Goal: Transaction & Acquisition: Book appointment/travel/reservation

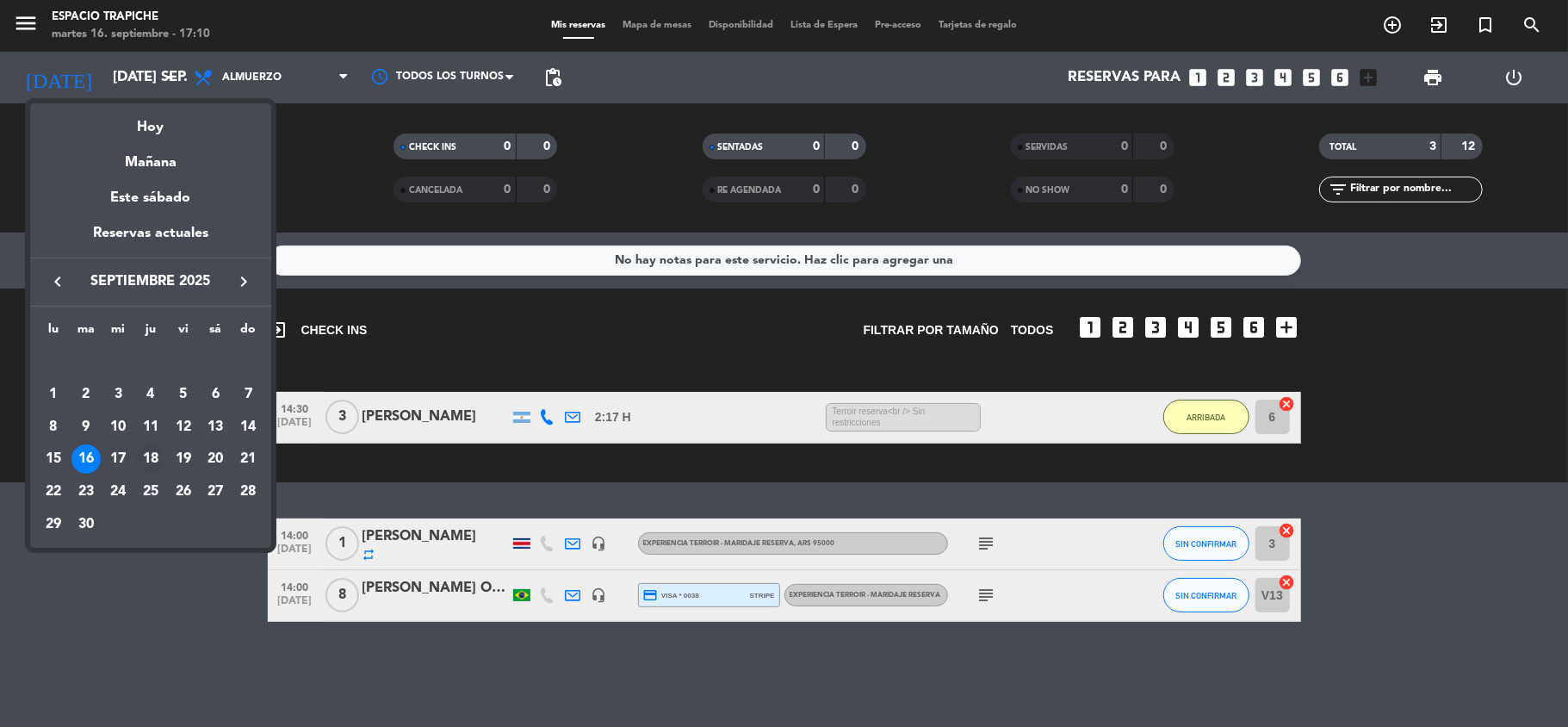
click at [148, 457] on div "18" at bounding box center [151, 459] width 30 height 30
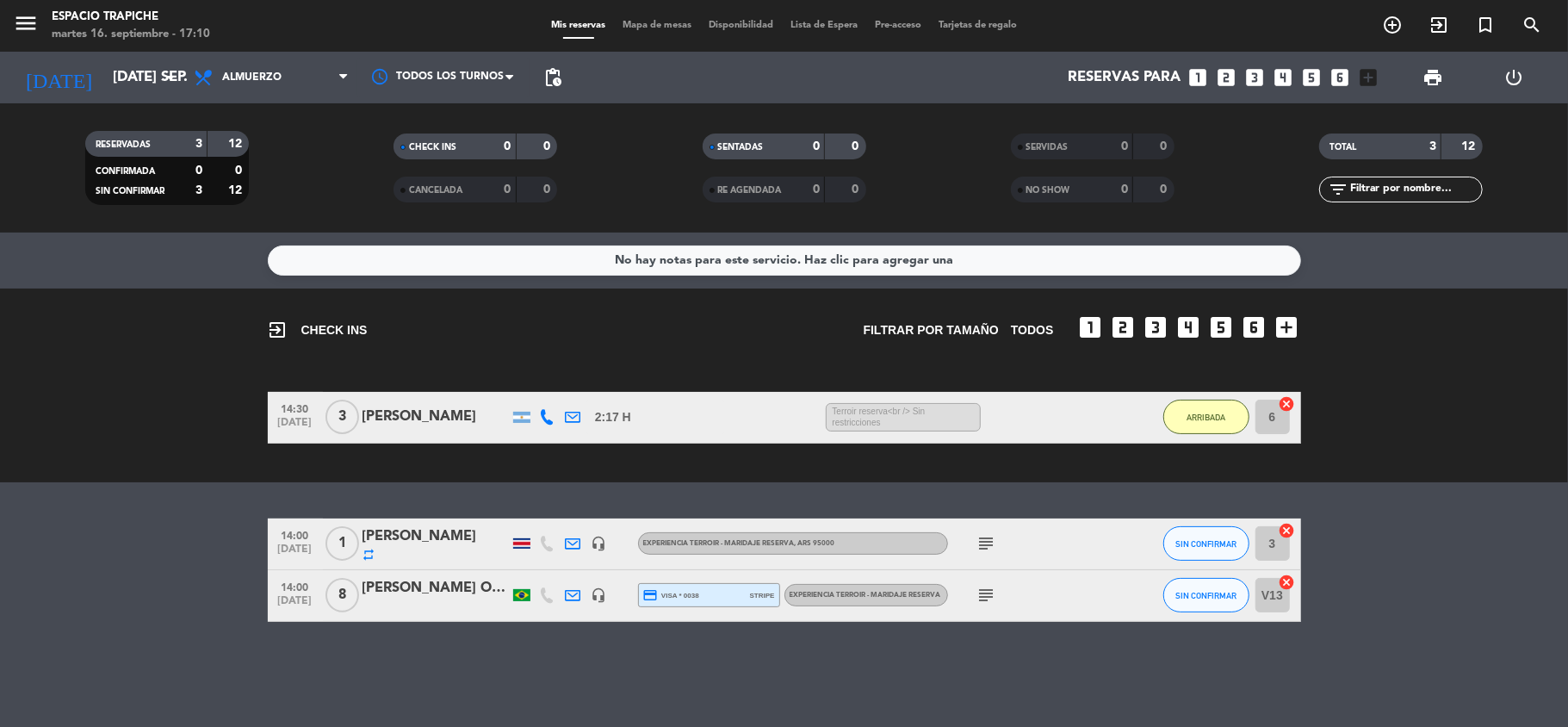
type input "[DEMOGRAPHIC_DATA] [DATE]"
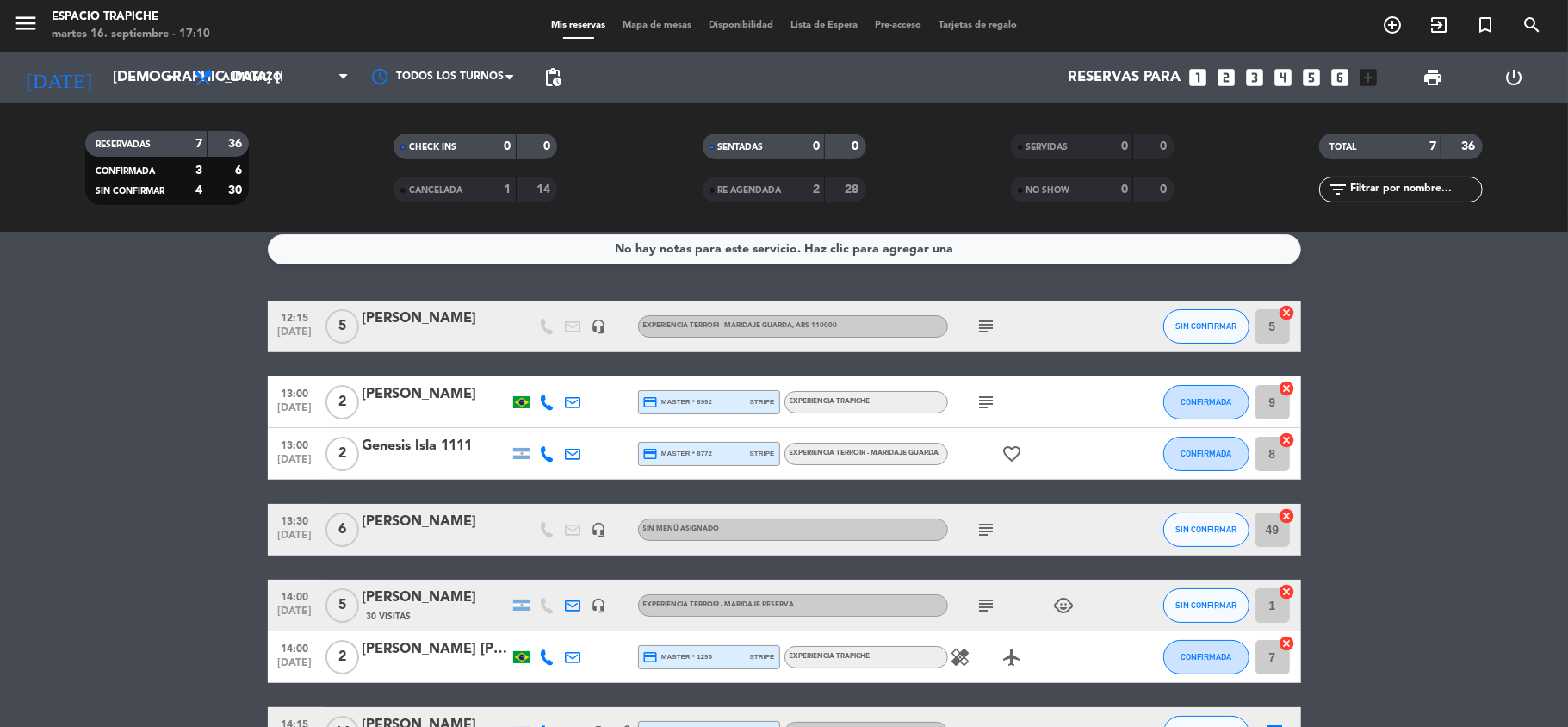
scroll to position [12, 0]
click at [1223, 67] on icon "looks_two" at bounding box center [1227, 78] width 23 height 23
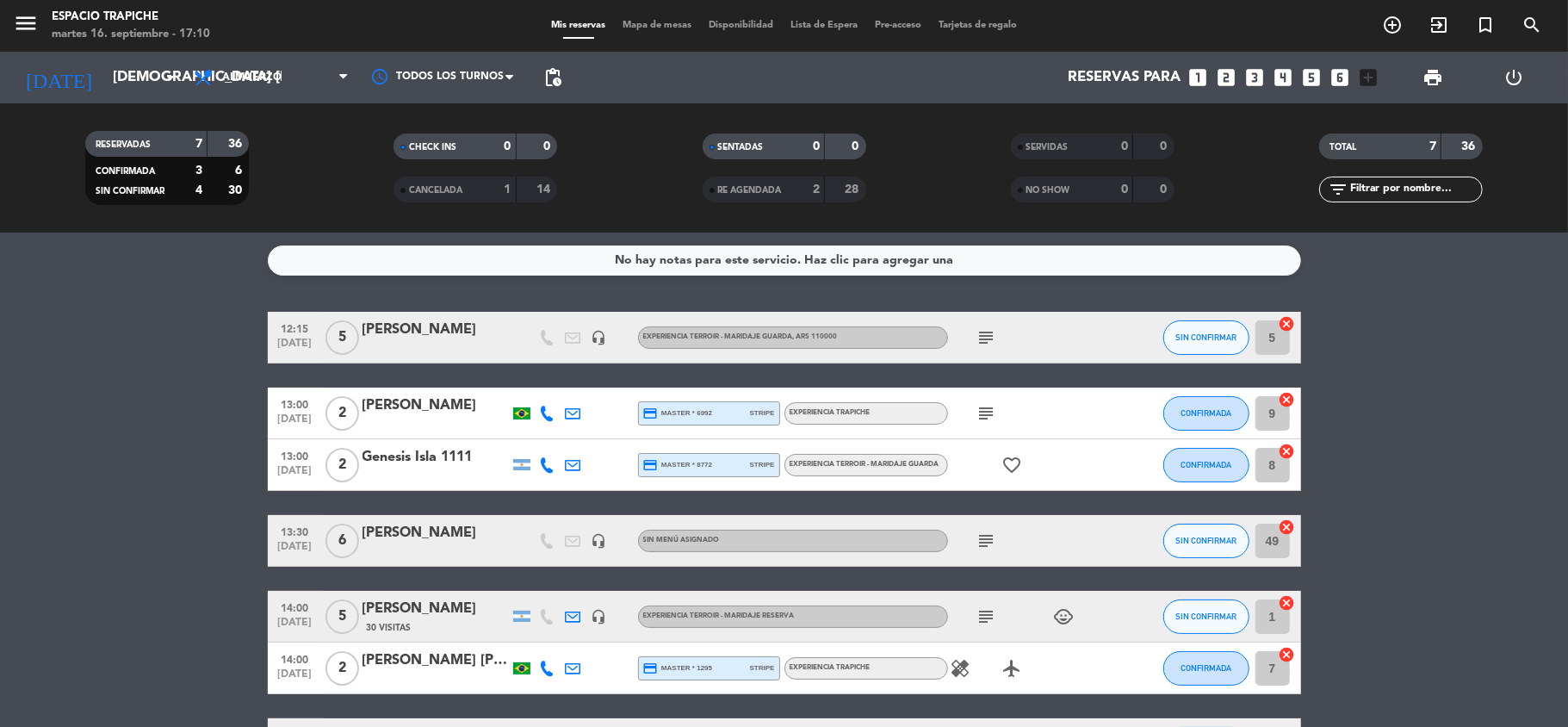
click at [1226, 70] on icon "looks_two" at bounding box center [1227, 78] width 23 height 23
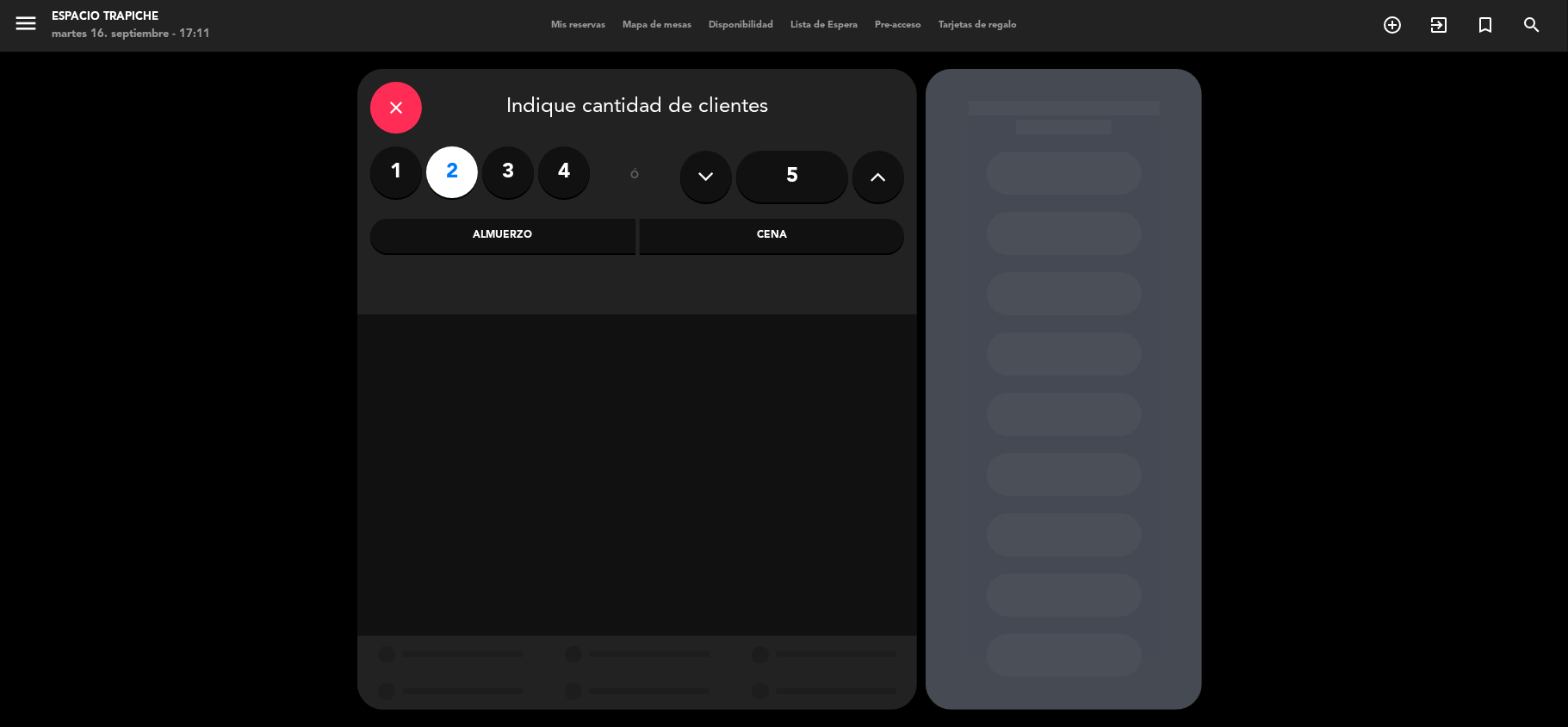
click at [490, 224] on div "Almuerzo" at bounding box center [503, 236] width 265 height 35
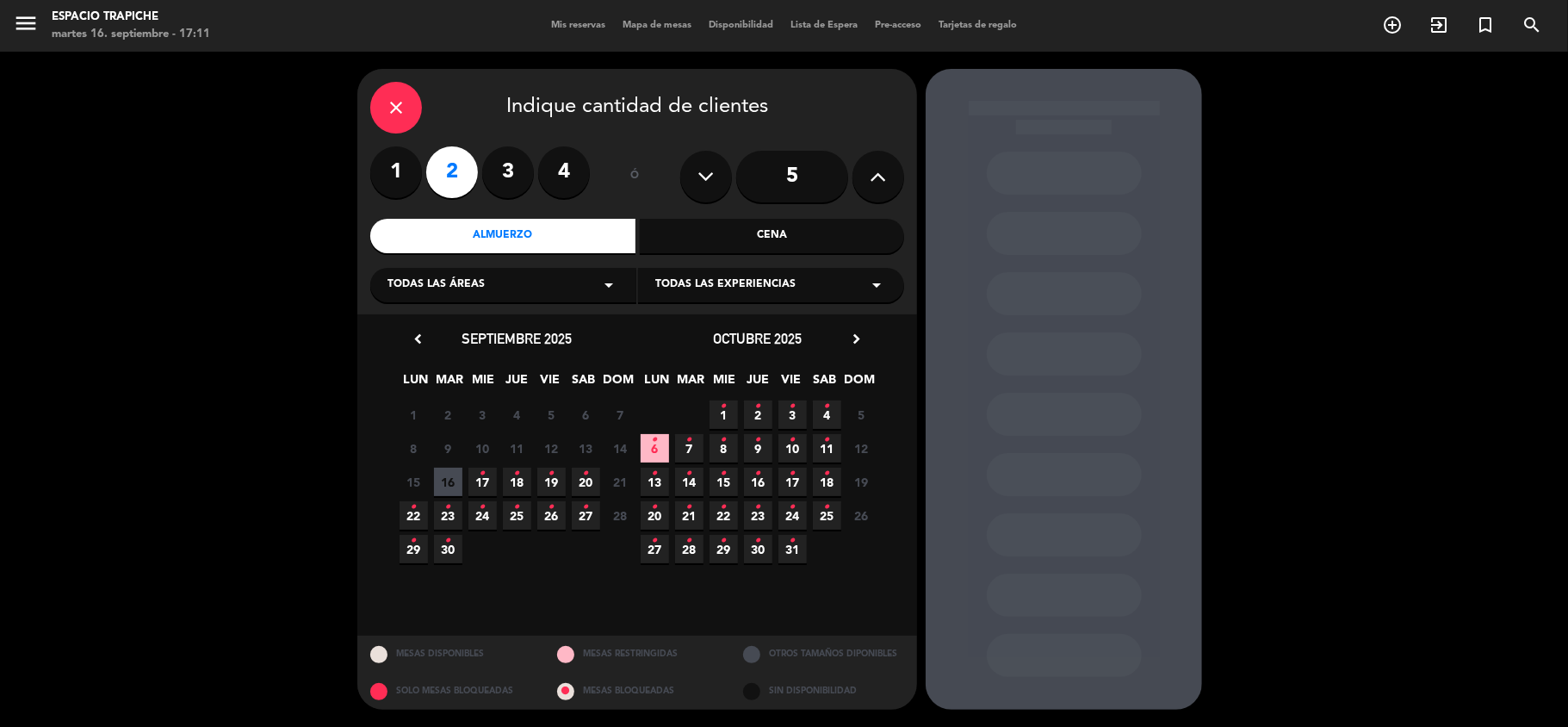
click at [518, 479] on icon "•" at bounding box center [517, 474] width 6 height 28
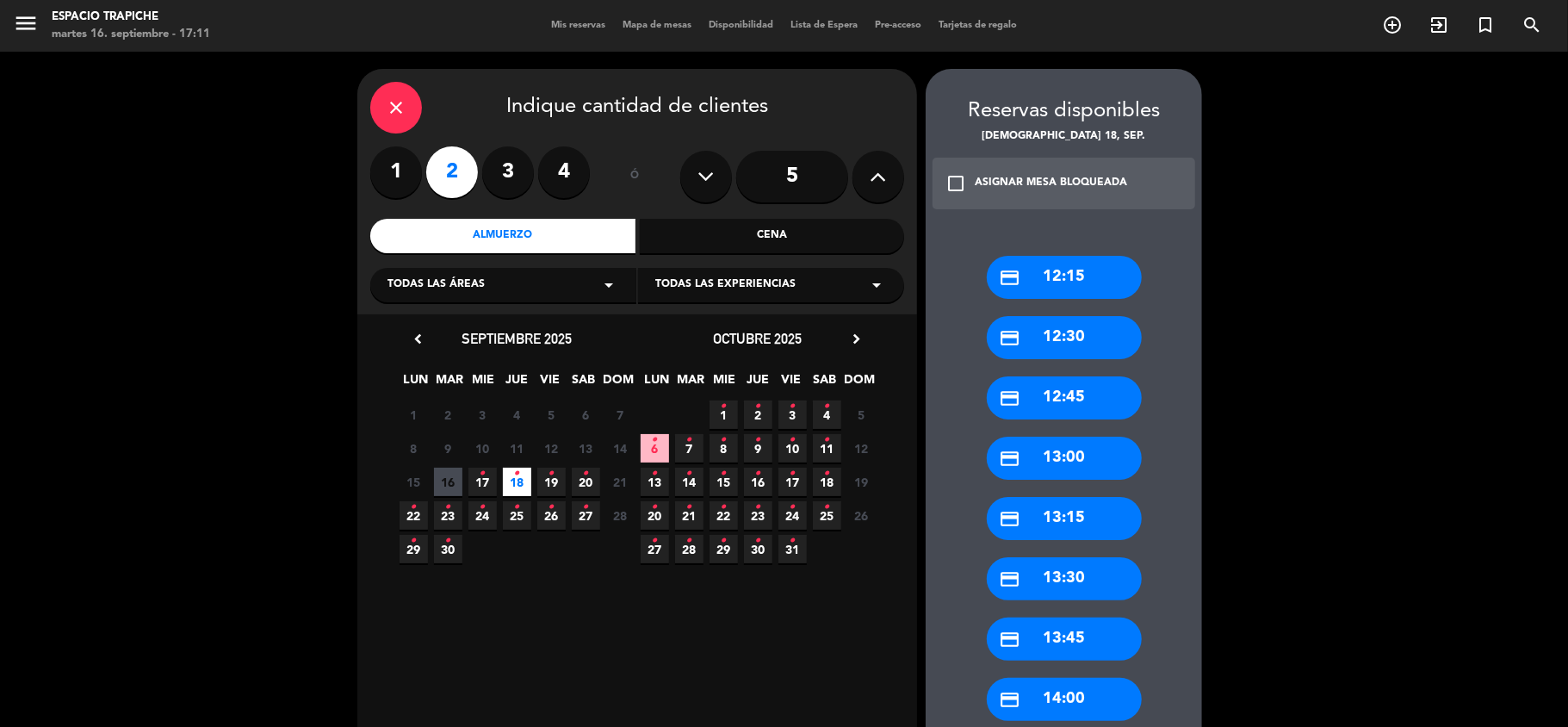
click at [1105, 446] on div "credit_card 13:00" at bounding box center [1064, 458] width 155 height 43
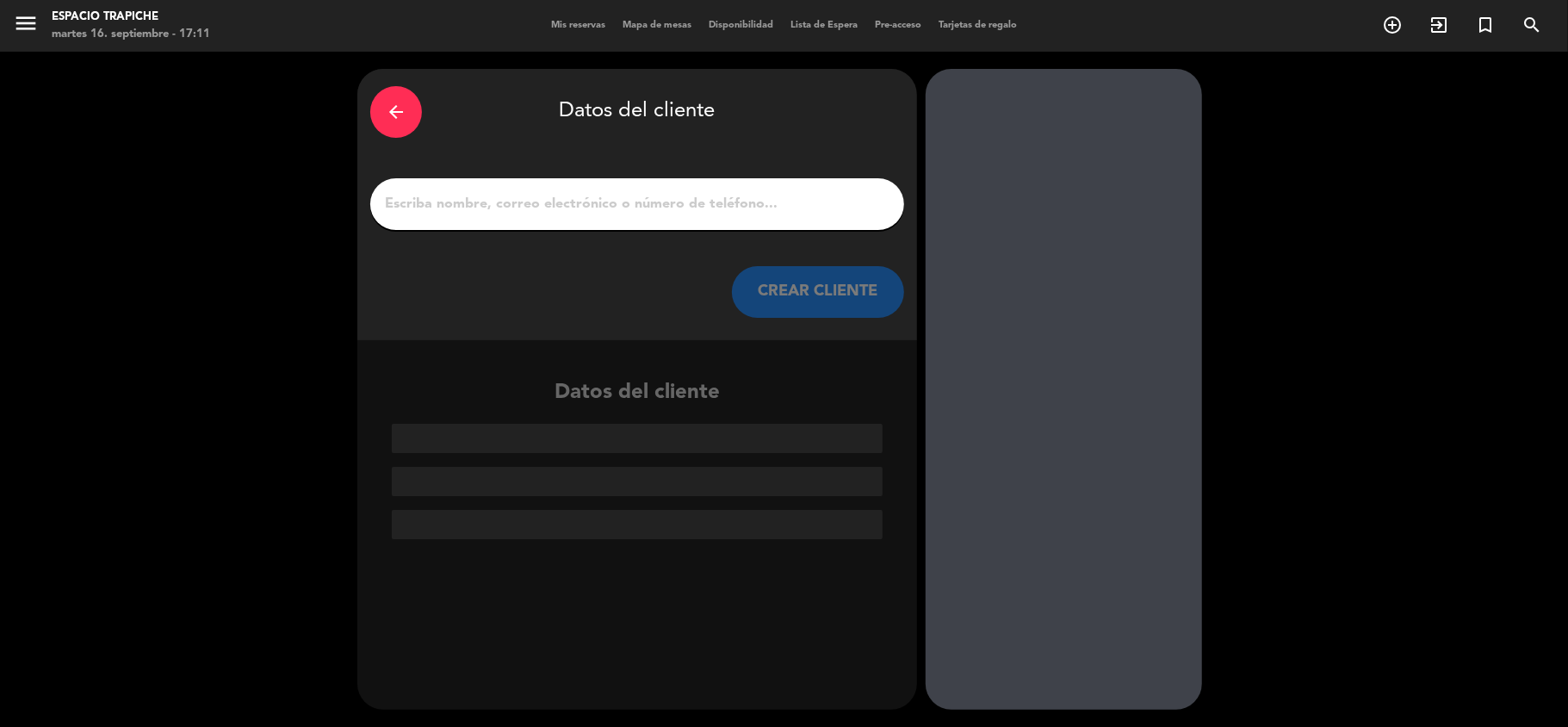
click at [835, 205] on input "1" at bounding box center [637, 204] width 508 height 24
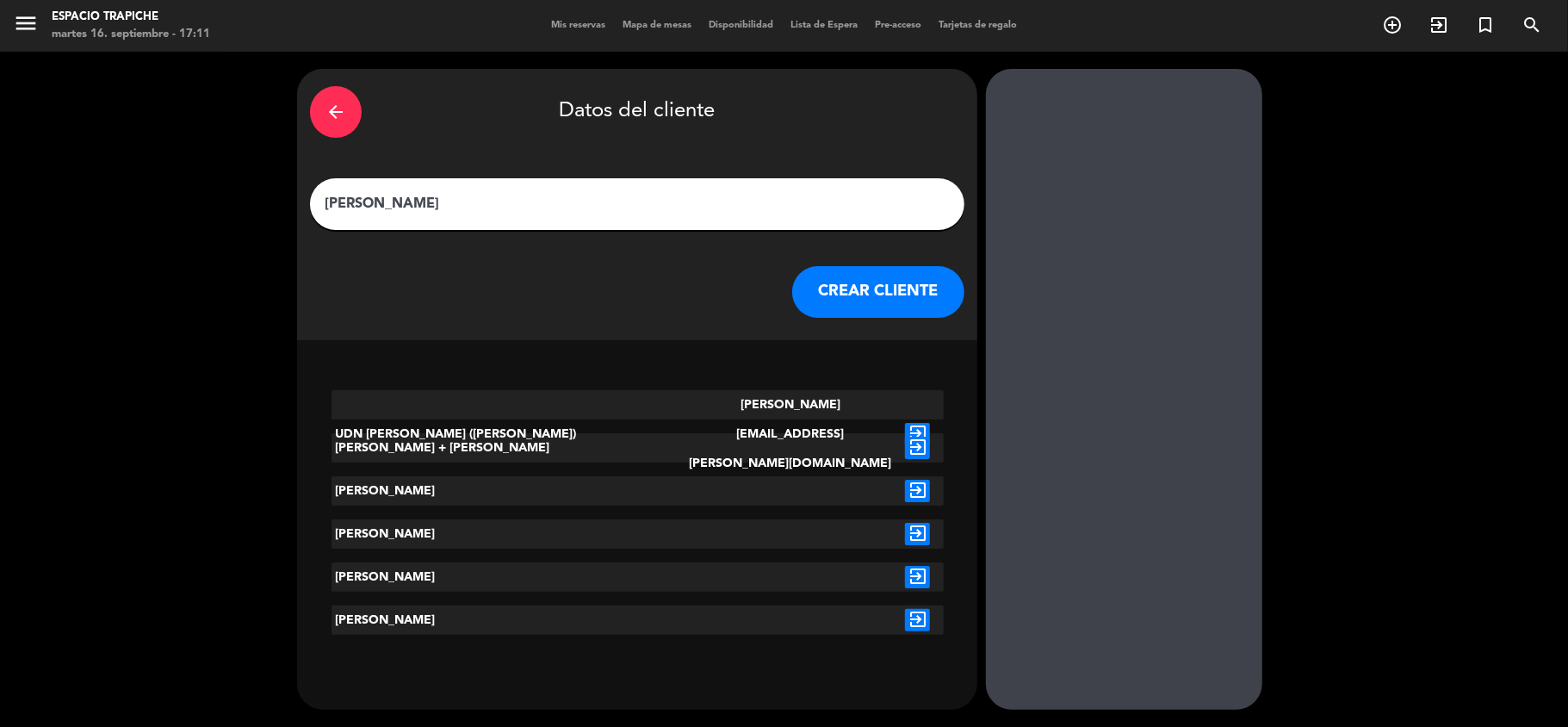
type input "[PERSON_NAME]"
click at [905, 480] on icon "exit_to_app" at bounding box center [917, 491] width 25 height 23
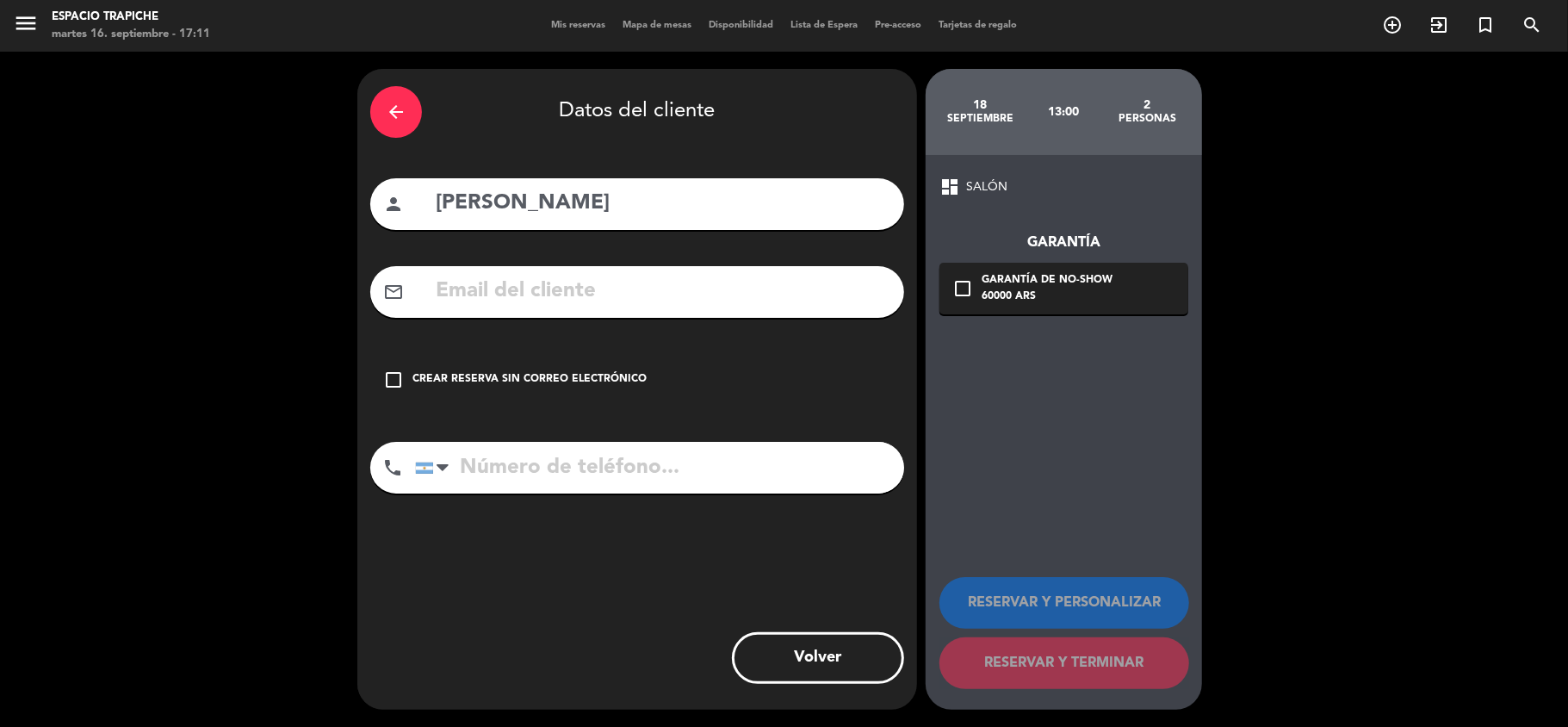
click at [637, 373] on div "Crear reserva sin correo electrónico" at bounding box center [529, 380] width 234 height 17
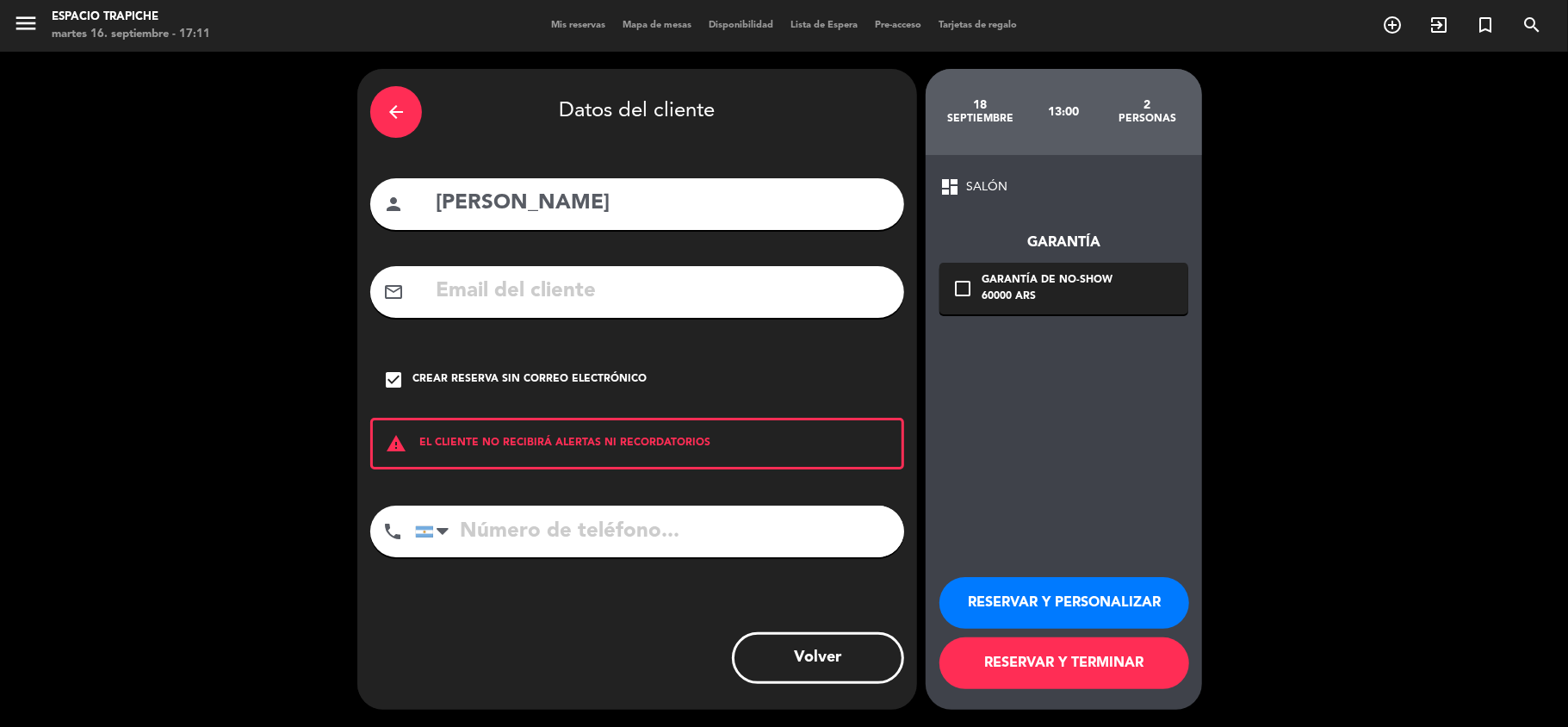
click at [1093, 611] on button "RESERVAR Y PERSONALIZAR" at bounding box center [1064, 602] width 250 height 51
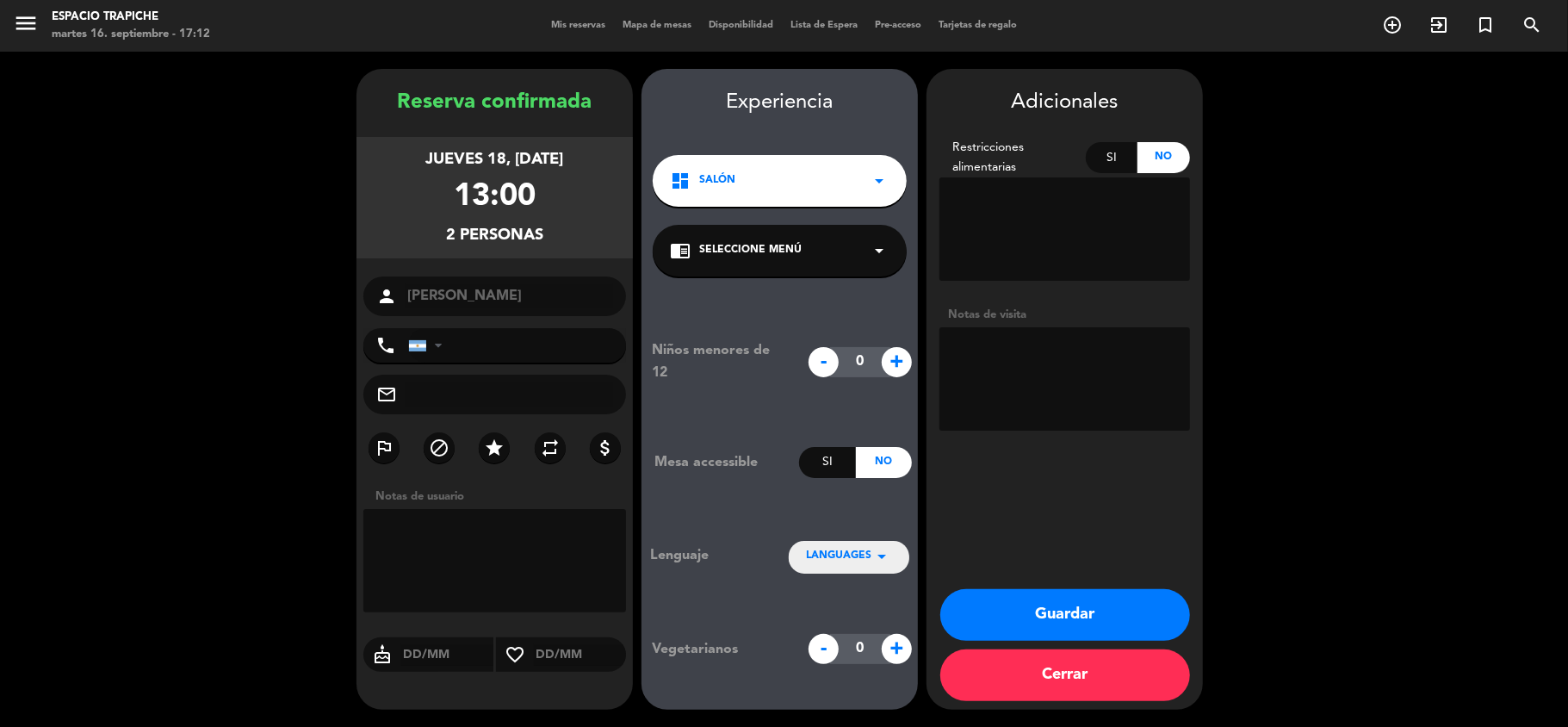
click at [1010, 358] on textarea at bounding box center [1064, 379] width 251 height 104
type textarea "Reserva a nombre de [PERSON_NAME], paga pax, sin info"
click at [1064, 605] on button "Guardar" at bounding box center [1064, 615] width 250 height 51
